Goal: Navigation & Orientation: Find specific page/section

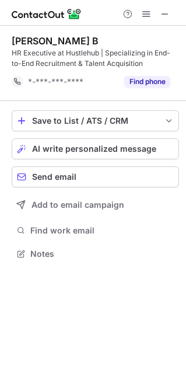
scroll to position [245, 186]
click at [163, 13] on span at bounding box center [164, 13] width 9 height 9
